Goal: Information Seeking & Learning: Learn about a topic

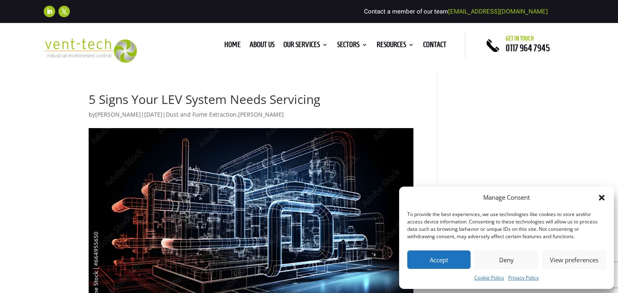
click at [507, 258] on button "Deny" at bounding box center [506, 259] width 63 height 18
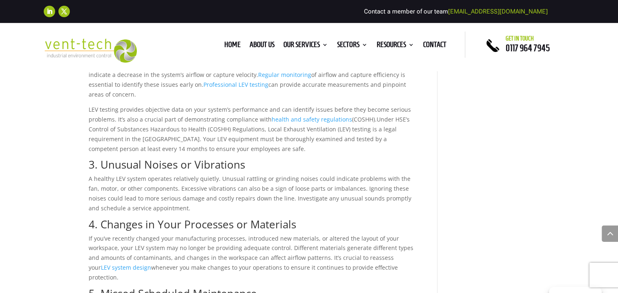
scroll to position [445, 0]
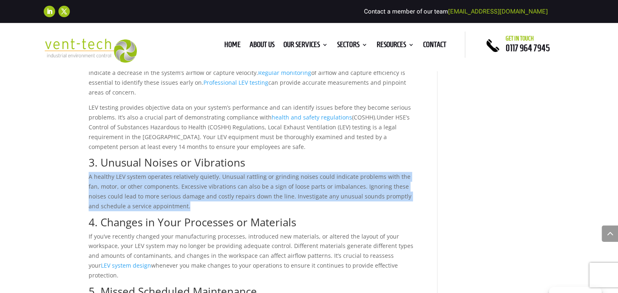
drag, startPoint x: 174, startPoint y: 195, endPoint x: 90, endPoint y: 162, distance: 90.3
click at [90, 172] on p "A healthy LEV system operates relatively quietly. Unusual rattling or grinding …" at bounding box center [251, 194] width 325 height 45
drag, startPoint x: 90, startPoint y: 162, endPoint x: 108, endPoint y: 180, distance: 26.0
copy span "A healthy LEV system operates relatively quietly. Unusual rattling or grinding …"
